Goal: Task Accomplishment & Management: Use online tool/utility

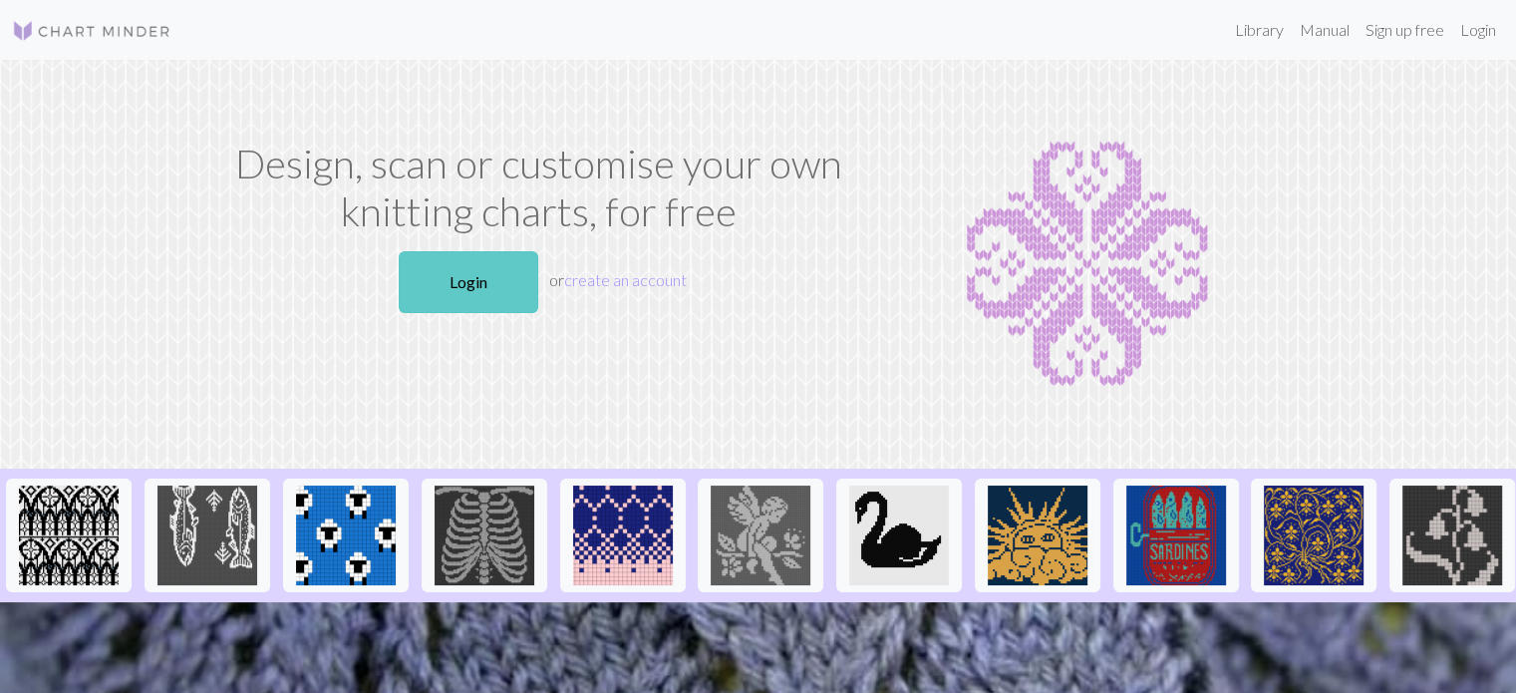
click at [473, 278] on link "Login" at bounding box center [469, 282] width 140 height 62
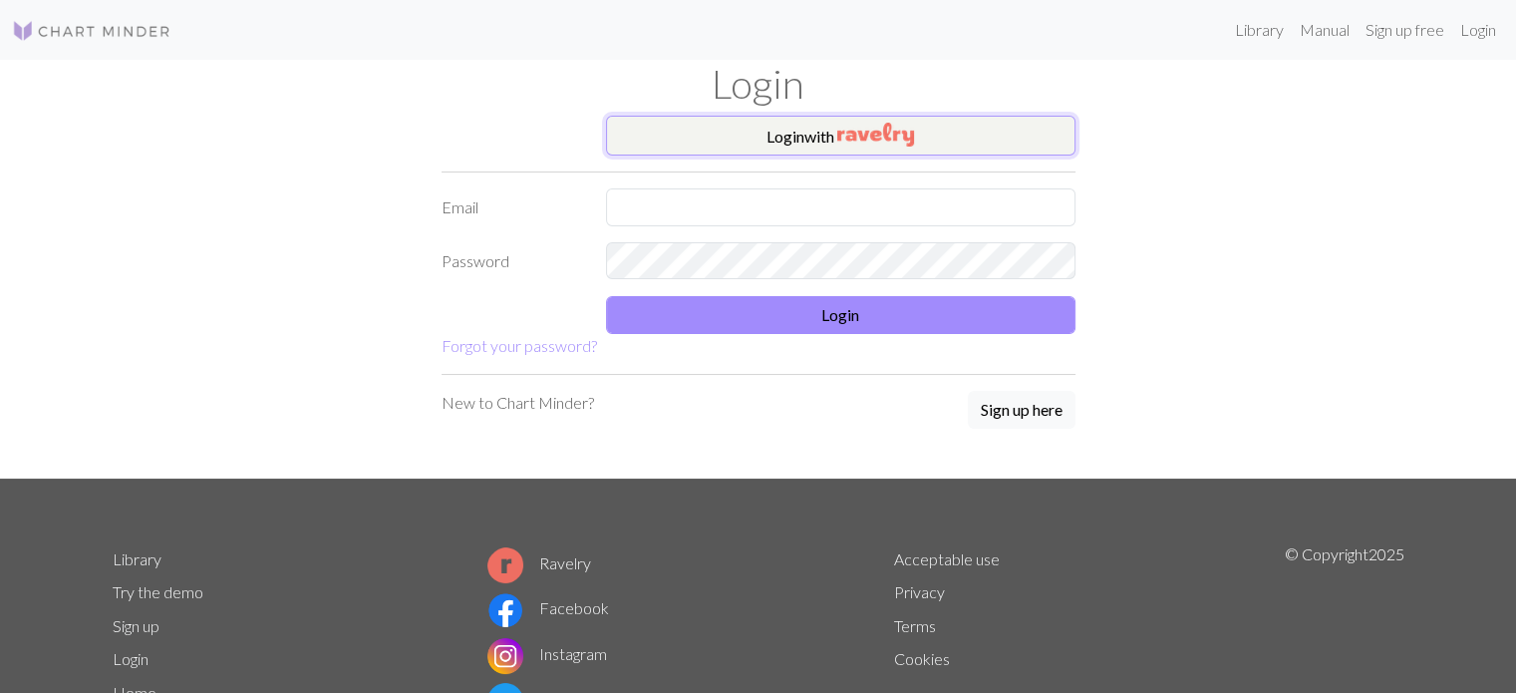
click at [658, 150] on button "Login with" at bounding box center [841, 136] width 470 height 40
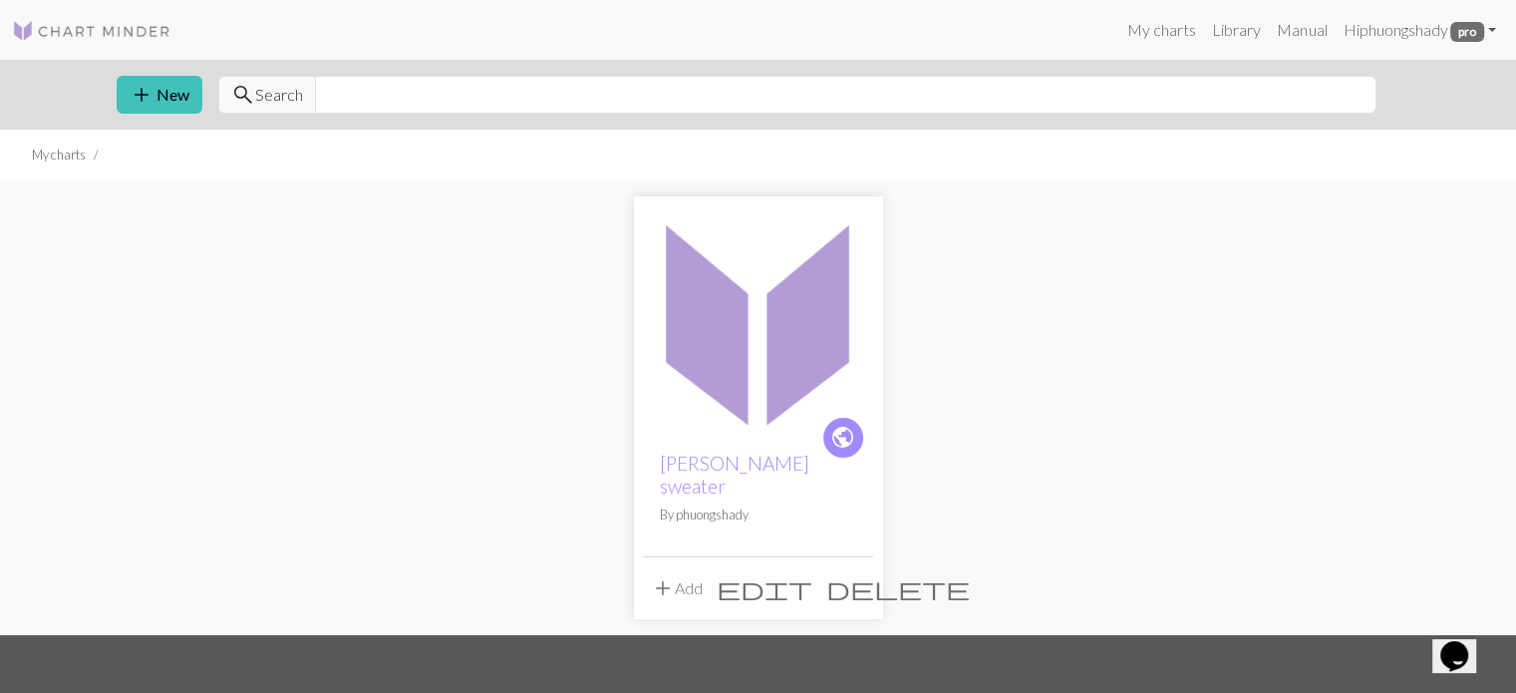
click at [730, 316] on img at bounding box center [758, 320] width 229 height 229
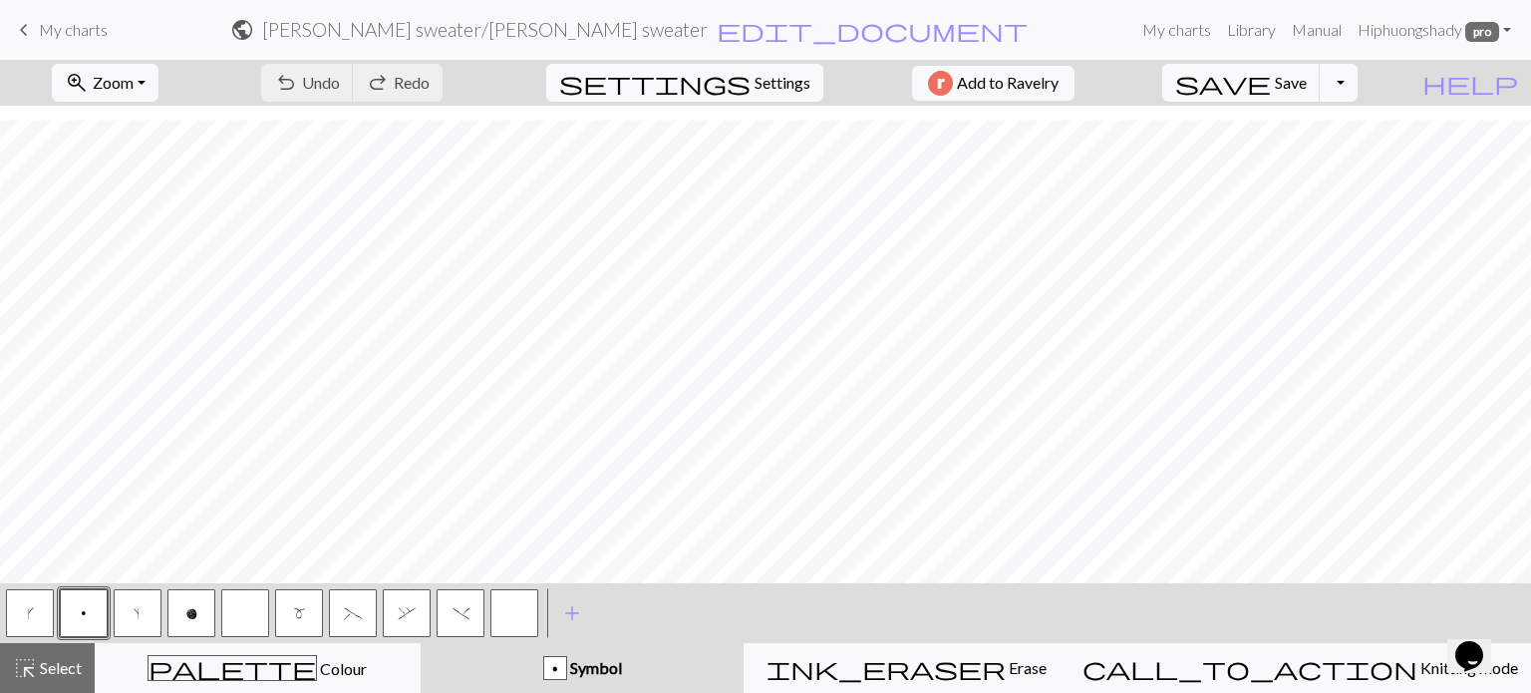
scroll to position [663, 0]
